Goal: Task Accomplishment & Management: Manage account settings

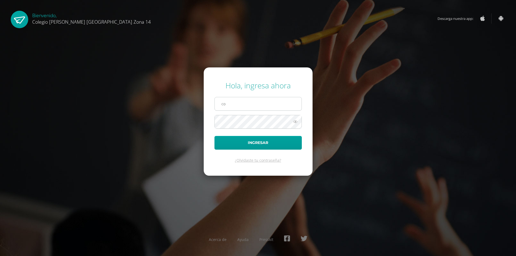
type input "[EMAIL_ADDRESS][DOMAIN_NAME]"
click at [296, 123] on icon at bounding box center [295, 122] width 7 height 6
click at [295, 123] on icon at bounding box center [296, 122] width 8 height 6
click at [297, 123] on icon at bounding box center [295, 122] width 7 height 6
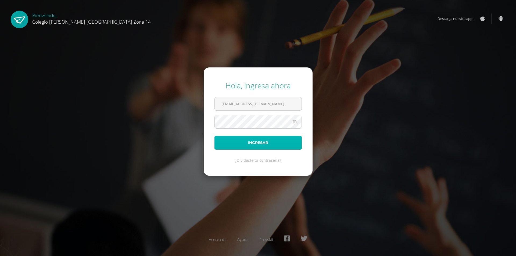
click at [268, 141] on button "Ingresar" at bounding box center [258, 143] width 87 height 14
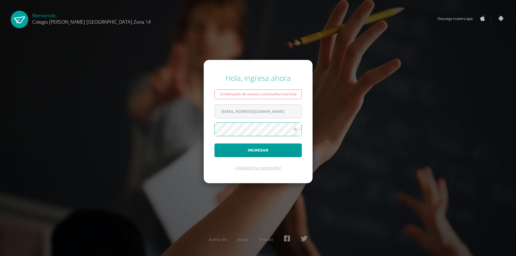
click at [295, 129] on icon at bounding box center [295, 129] width 7 height 6
click at [265, 152] on button "Ingresar" at bounding box center [258, 151] width 87 height 14
